Goal: Check status: Check status

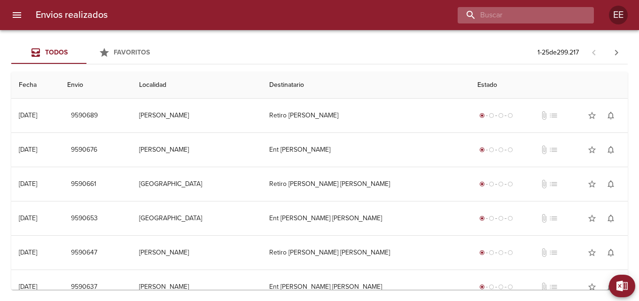
click at [530, 17] on input "buscar" at bounding box center [517, 15] width 120 height 16
type input "[PERSON_NAME]"
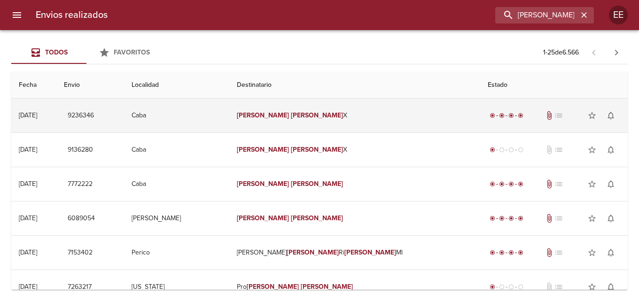
click at [372, 120] on td "[PERSON_NAME]" at bounding box center [354, 116] width 251 height 34
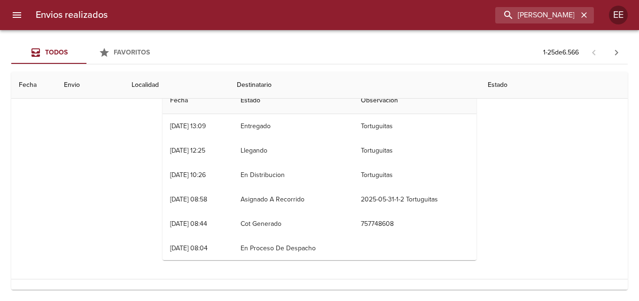
scroll to position [47, 0]
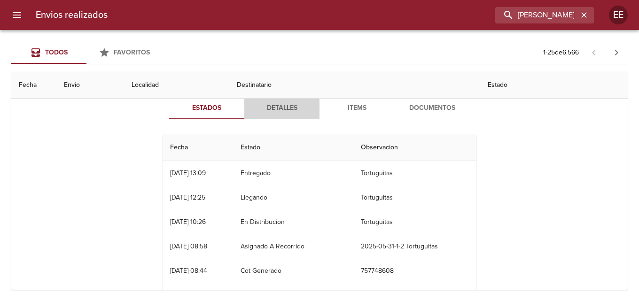
click at [284, 105] on span "Detalles" at bounding box center [282, 108] width 64 height 12
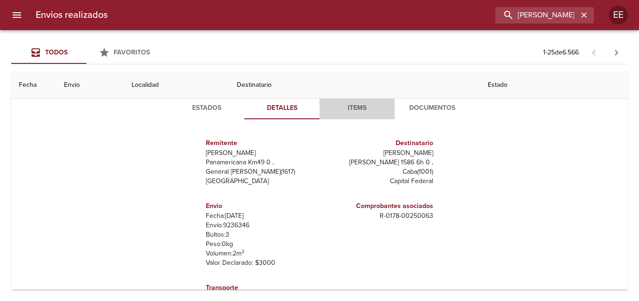
click at [357, 107] on span "Items" at bounding box center [357, 108] width 64 height 12
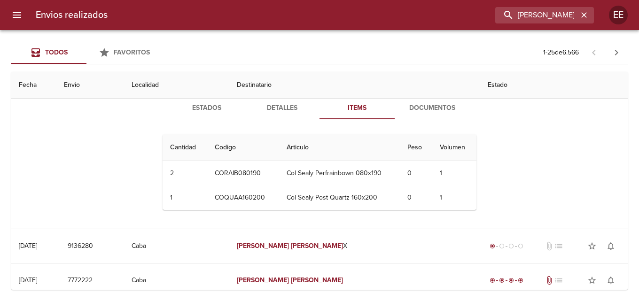
click at [420, 108] on span "Documentos" at bounding box center [432, 108] width 64 height 12
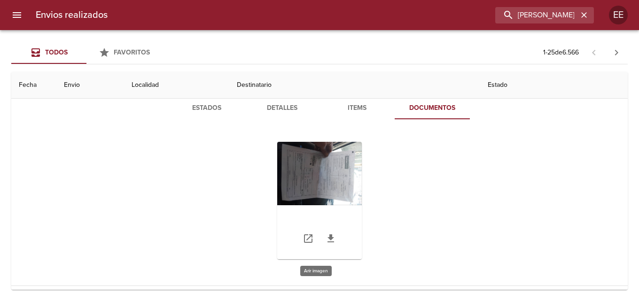
click at [324, 174] on div "Tabla de envíos del cliente" at bounding box center [319, 200] width 85 height 117
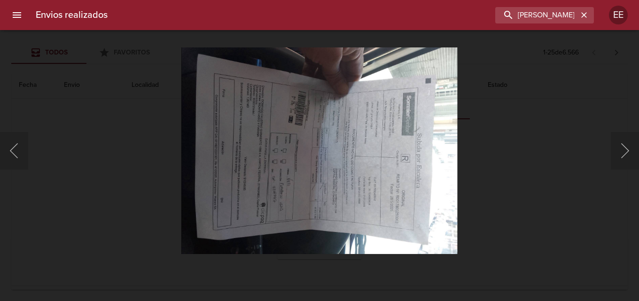
click at [324, 174] on img "Lightbox" at bounding box center [319, 150] width 276 height 207
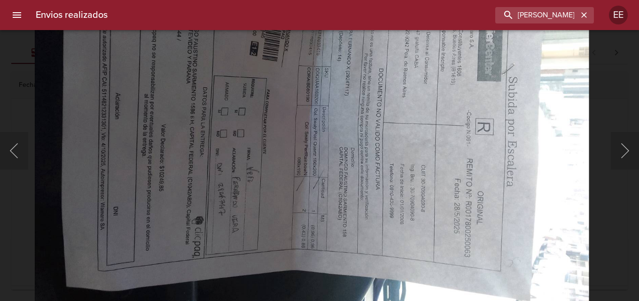
click at [303, 120] on img "Lightbox" at bounding box center [312, 112] width 555 height 416
click at [584, 13] on icon "button" at bounding box center [583, 14] width 9 height 9
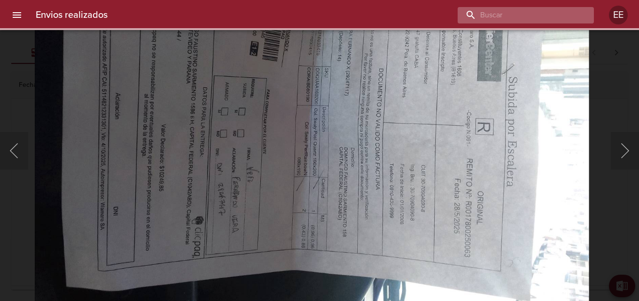
click at [557, 19] on input "buscar" at bounding box center [517, 15] width 120 height 16
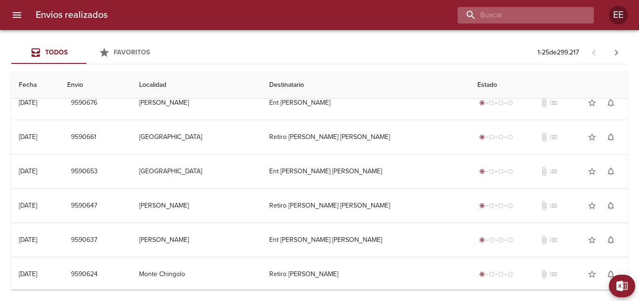
scroll to position [0, 0]
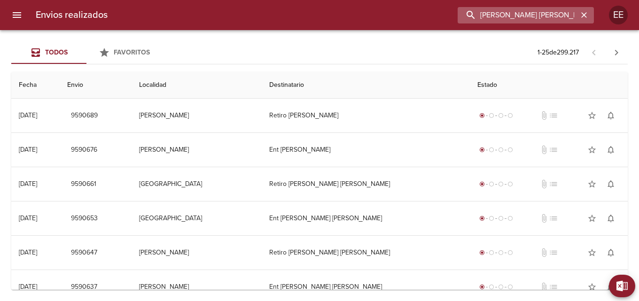
type input "[PERSON_NAME] [PERSON_NAME]"
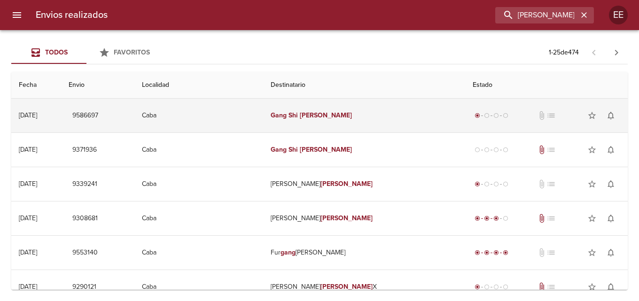
click at [263, 122] on td "Caba" at bounding box center [198, 116] width 129 height 34
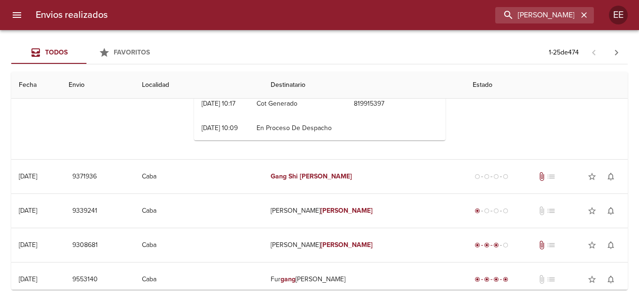
scroll to position [47, 0]
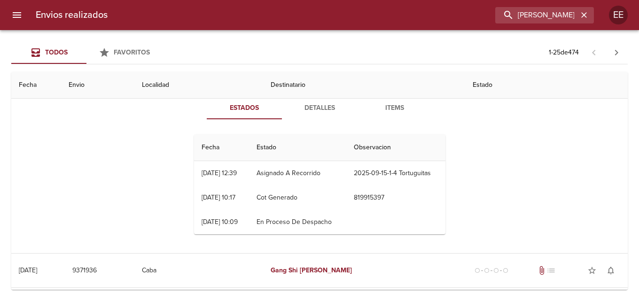
click at [317, 109] on span "Detalles" at bounding box center [319, 108] width 64 height 12
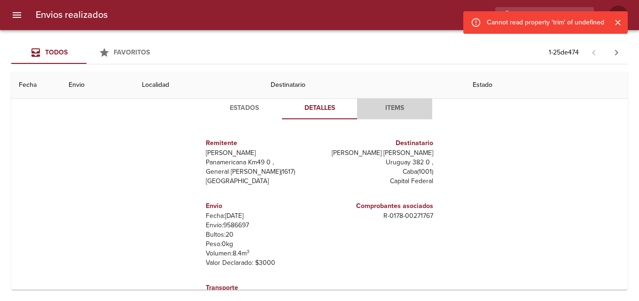
click at [394, 108] on span "Items" at bounding box center [395, 108] width 64 height 12
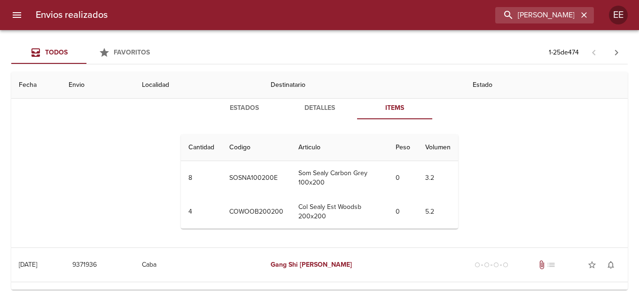
scroll to position [141, 0]
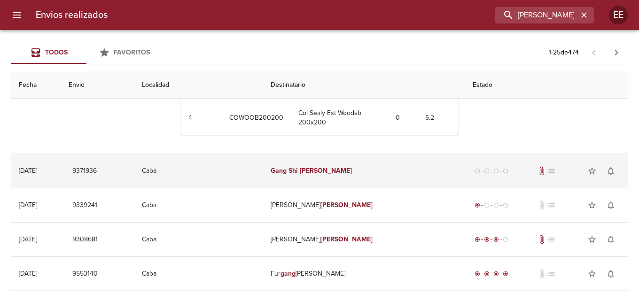
click at [263, 175] on td "Caba" at bounding box center [198, 171] width 129 height 34
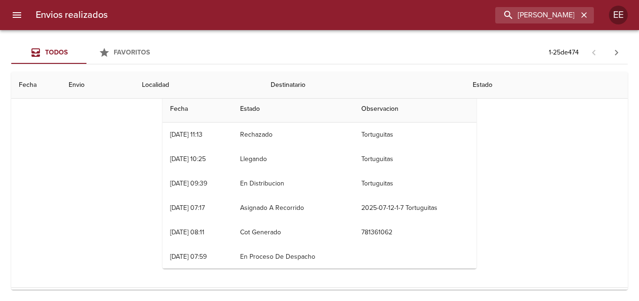
scroll to position [235, 0]
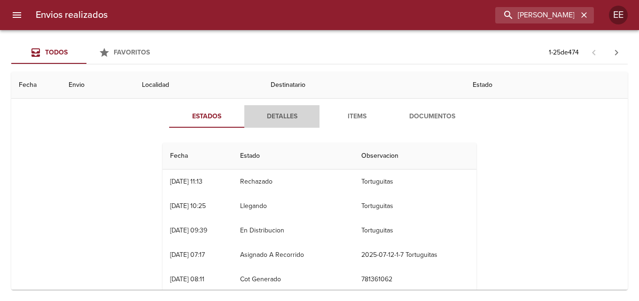
click at [273, 118] on span "Detalles" at bounding box center [282, 117] width 64 height 12
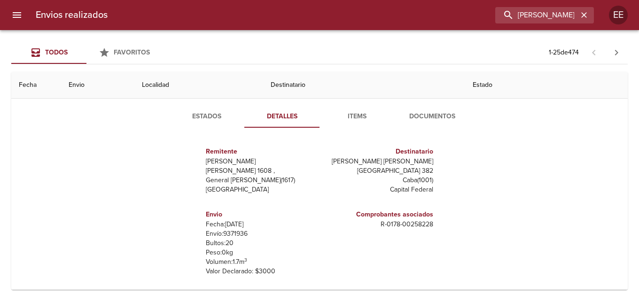
click at [348, 114] on span "Items" at bounding box center [357, 117] width 64 height 12
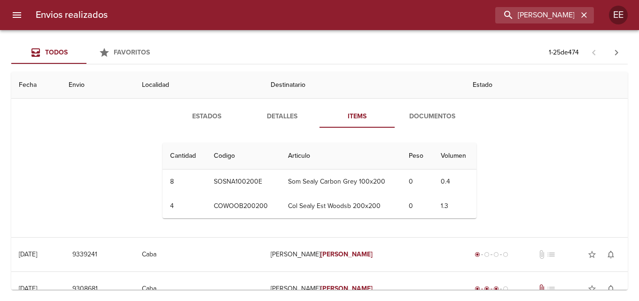
click at [425, 122] on span "Documentos" at bounding box center [432, 117] width 64 height 12
